Goal: Task Accomplishment & Management: Complete application form

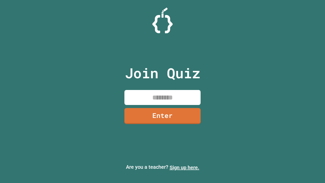
click at [184, 167] on link "Sign up here." at bounding box center [184, 167] width 30 height 6
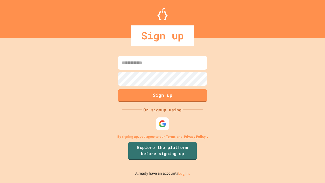
click at [184, 173] on link "Log in." at bounding box center [184, 172] width 12 height 5
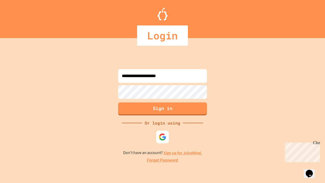
type input "**********"
